Goal: Find specific page/section

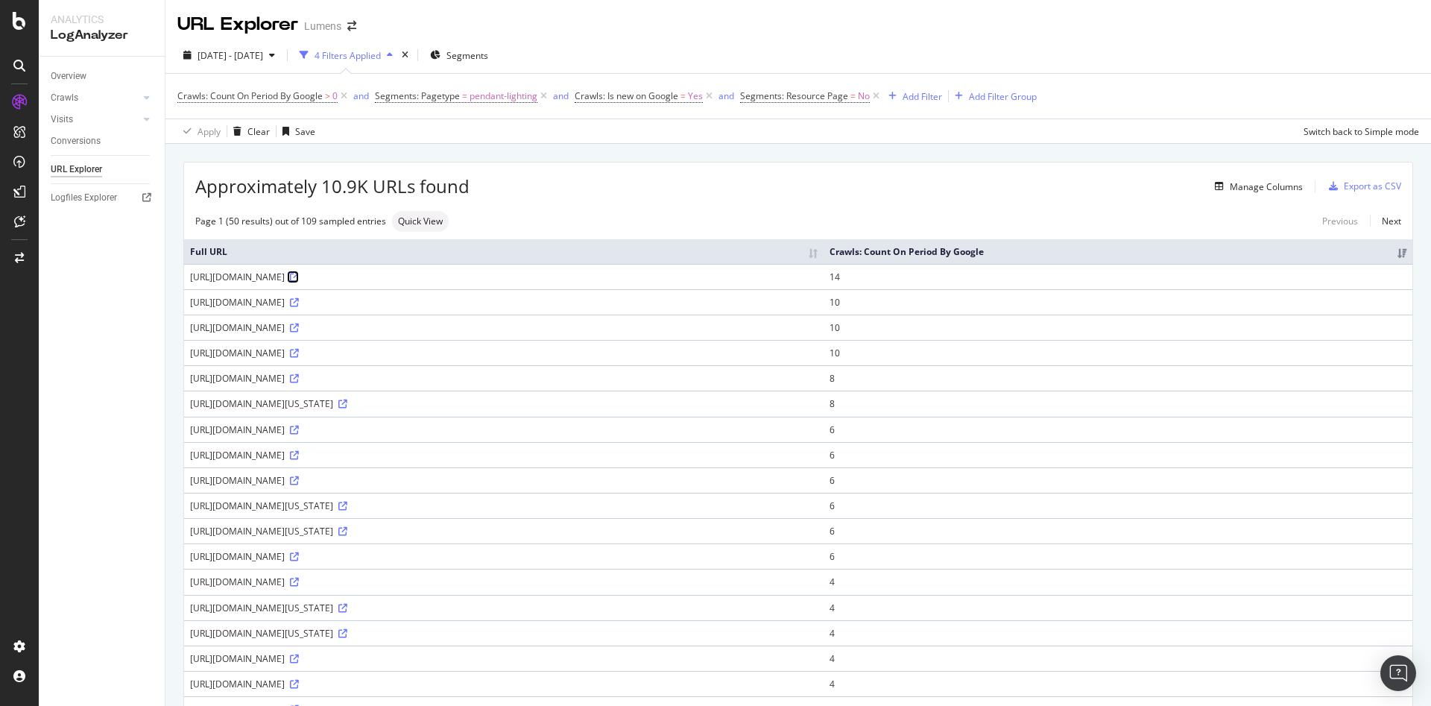
click at [299, 282] on icon at bounding box center [294, 277] width 9 height 9
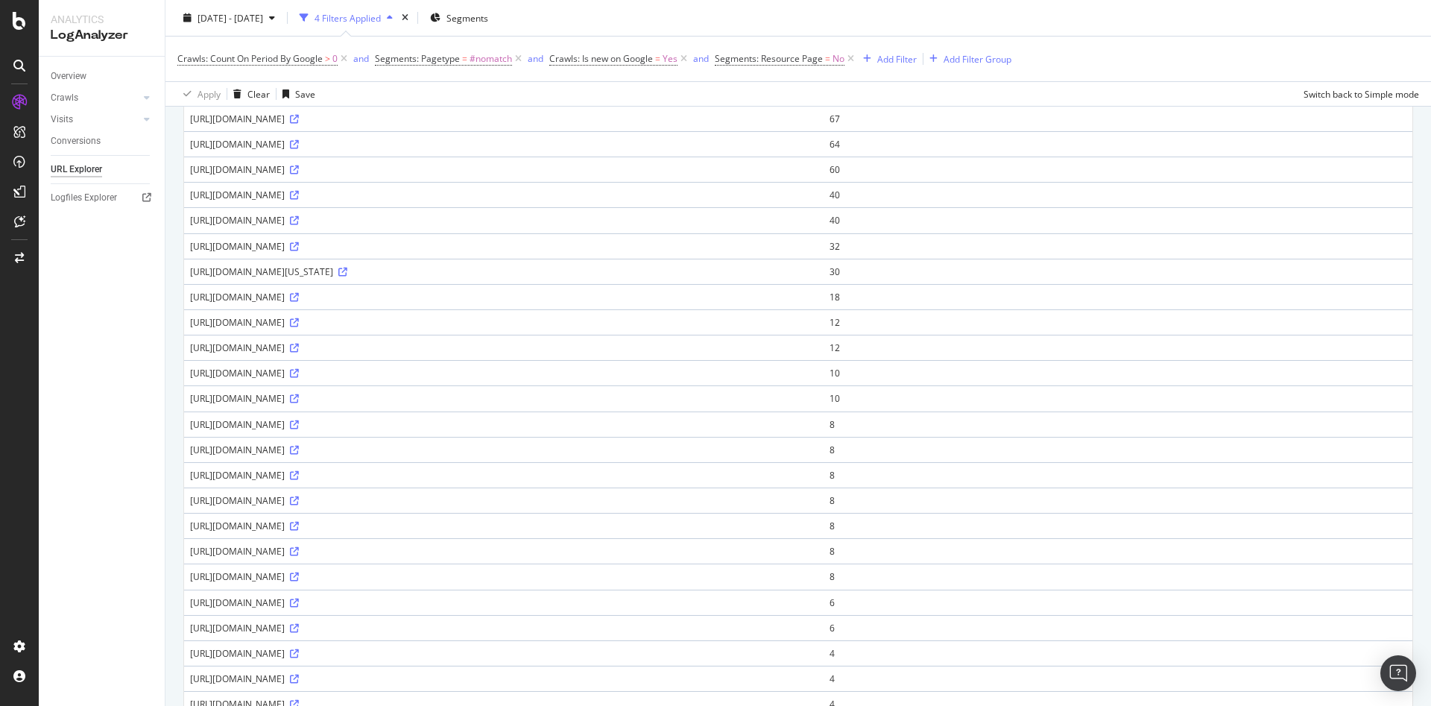
scroll to position [248, 0]
